Goal: Task Accomplishment & Management: Manage account settings

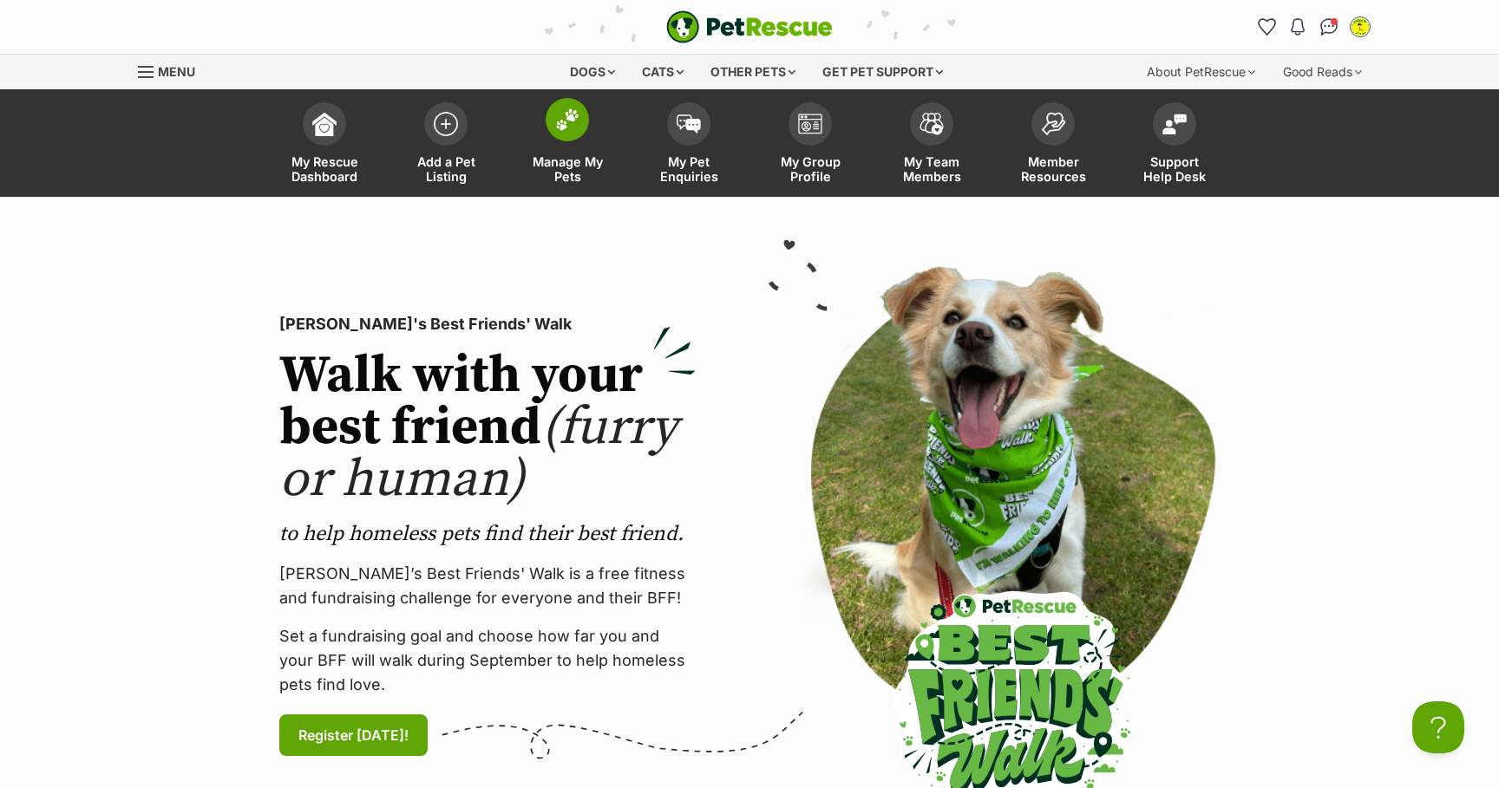
click at [562, 131] on img at bounding box center [567, 119] width 24 height 23
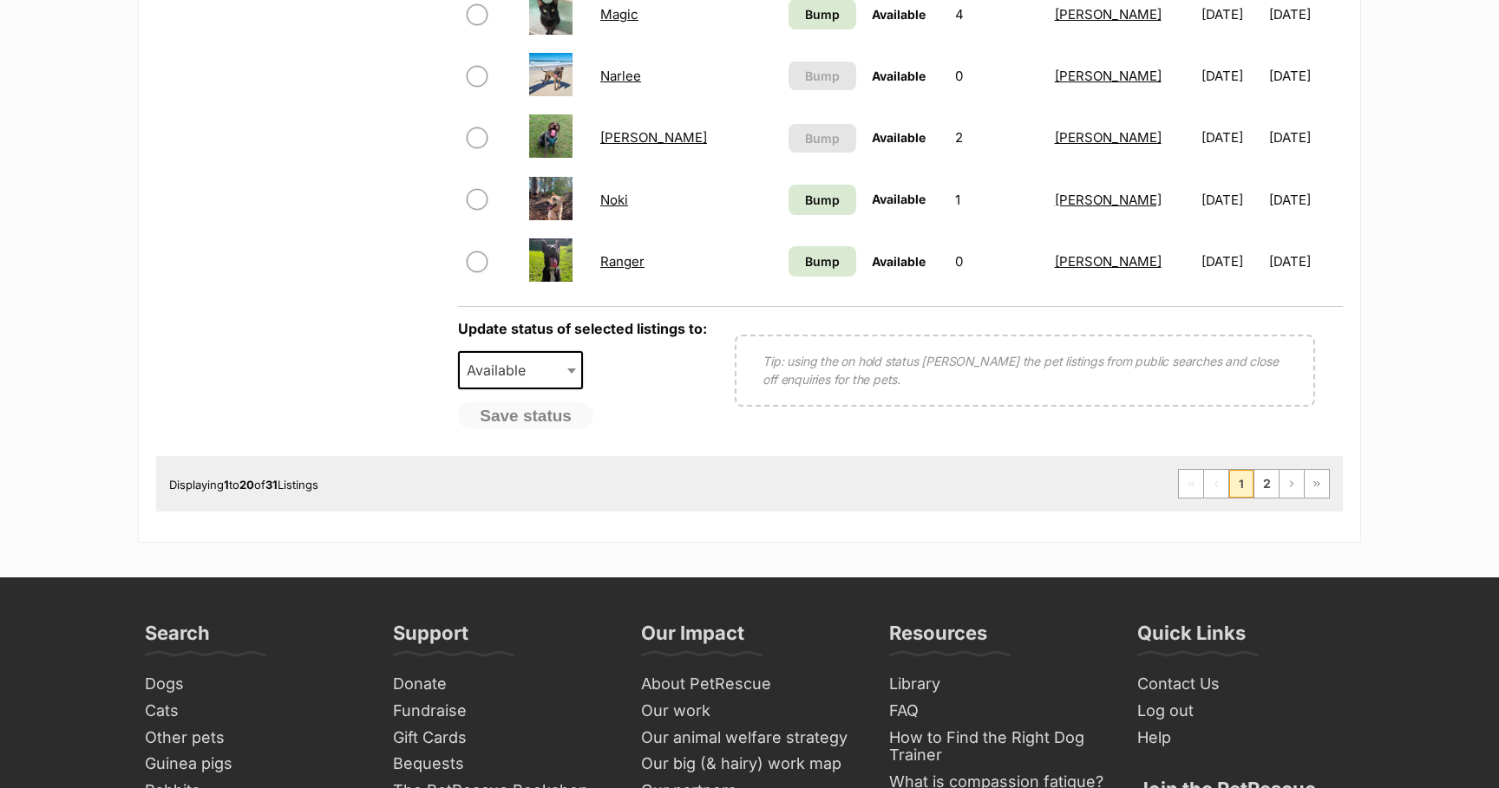
scroll to position [1403, 0]
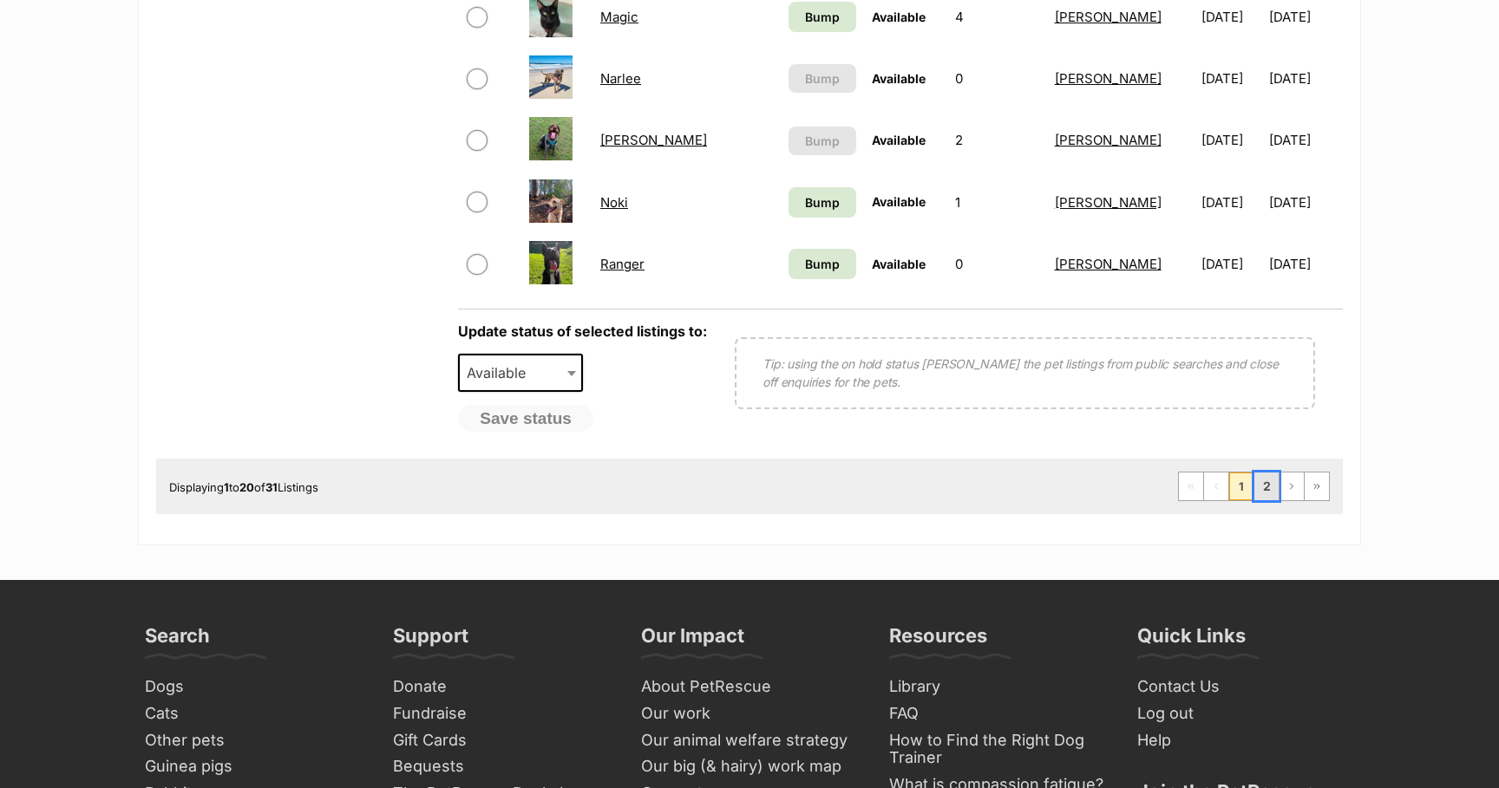
click at [1264, 492] on link "2" at bounding box center [1266, 487] width 24 height 28
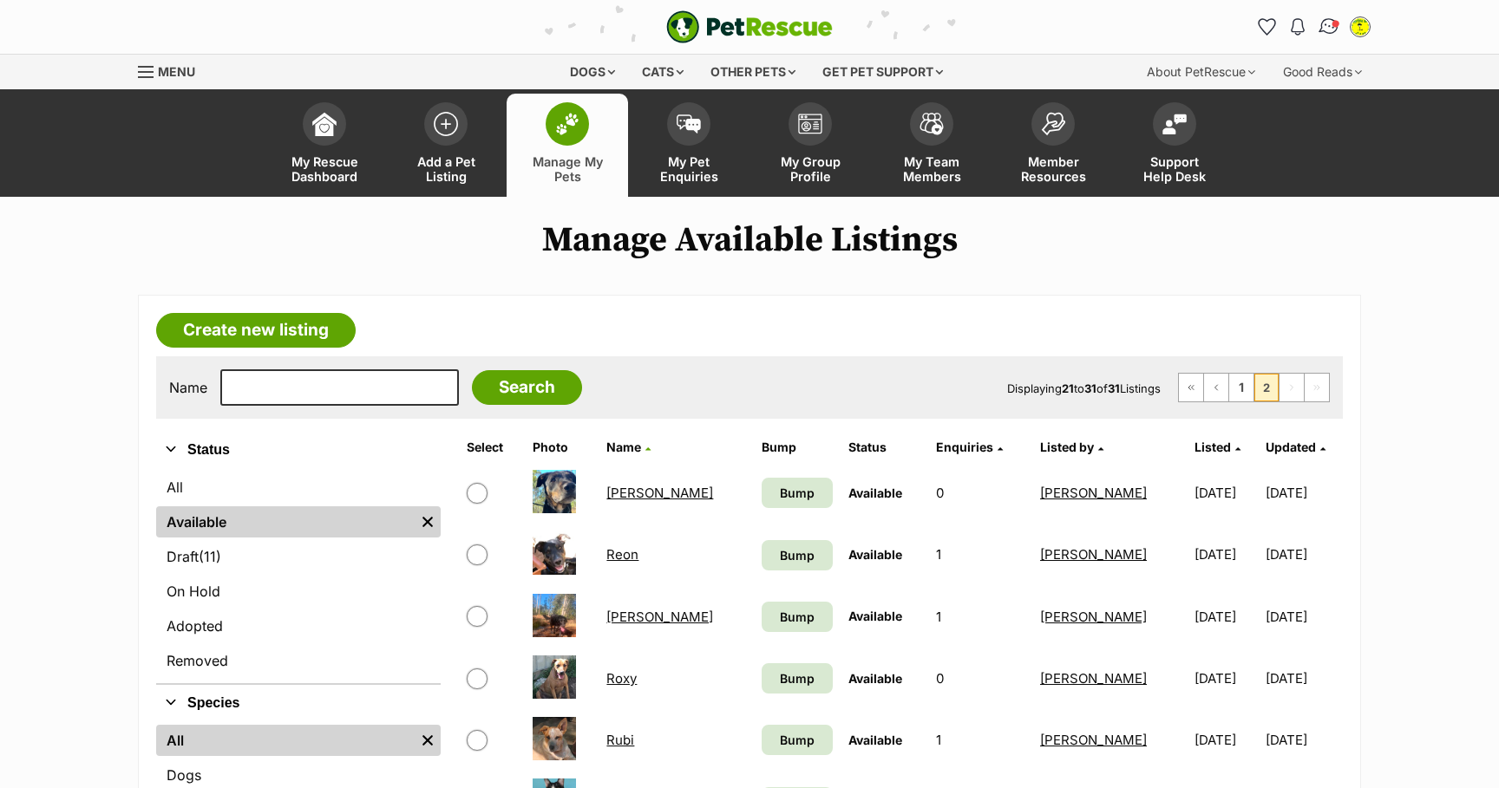
click at [1333, 27] on img "Conversations" at bounding box center [1328, 27] width 23 height 23
